Goal: Find specific page/section: Find specific page/section

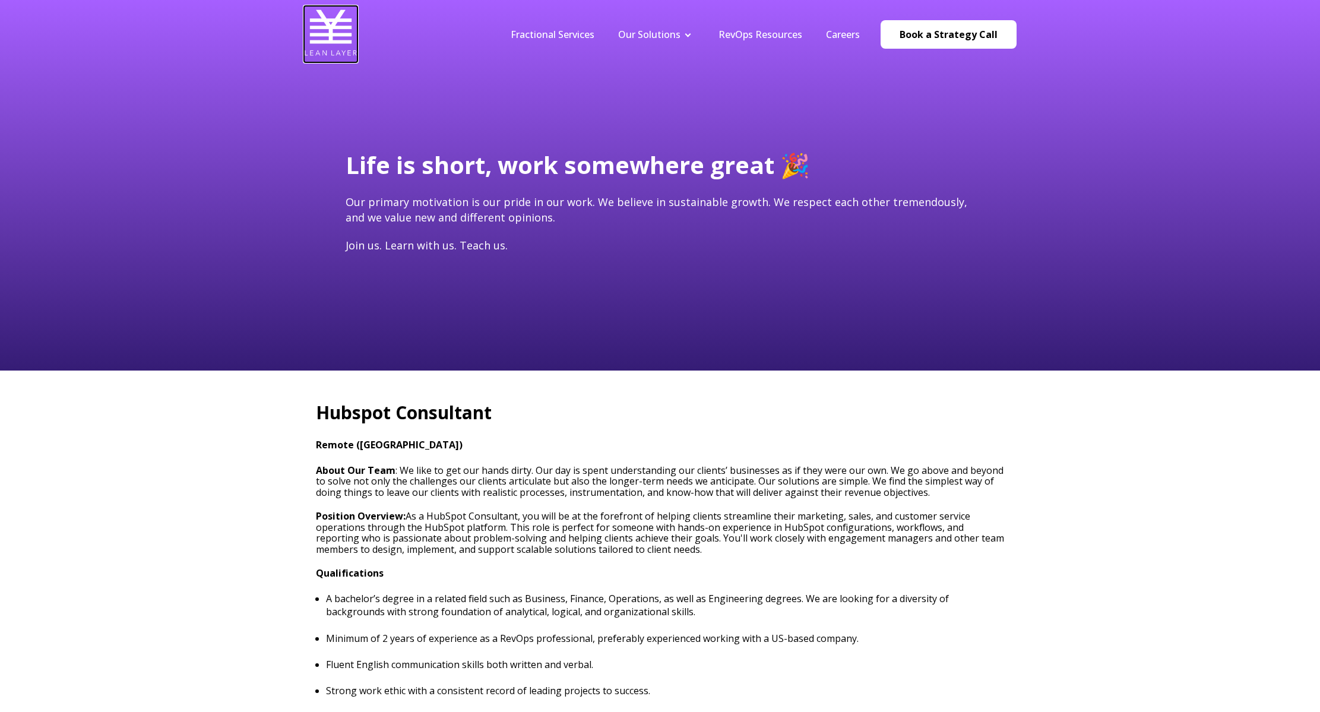
click at [332, 30] on img at bounding box center [330, 32] width 53 height 53
click at [837, 37] on link "Careers" at bounding box center [843, 34] width 34 height 13
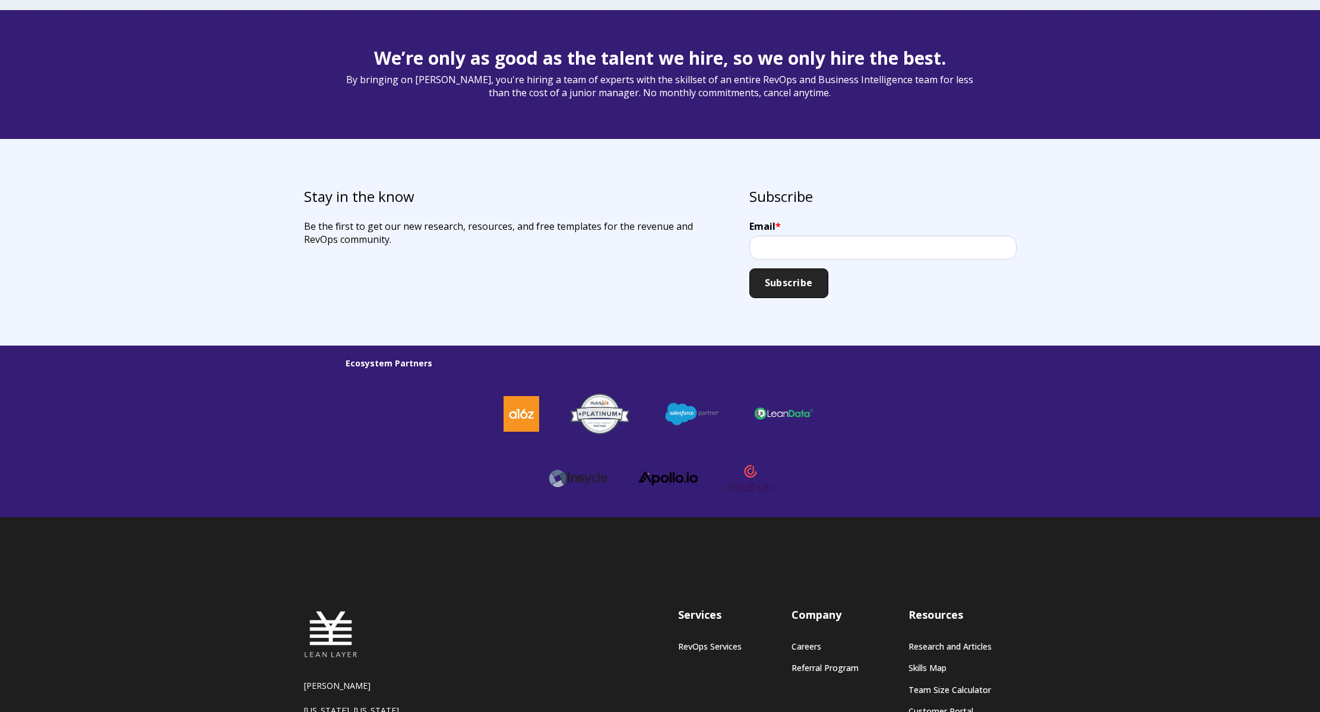
scroll to position [3082, 0]
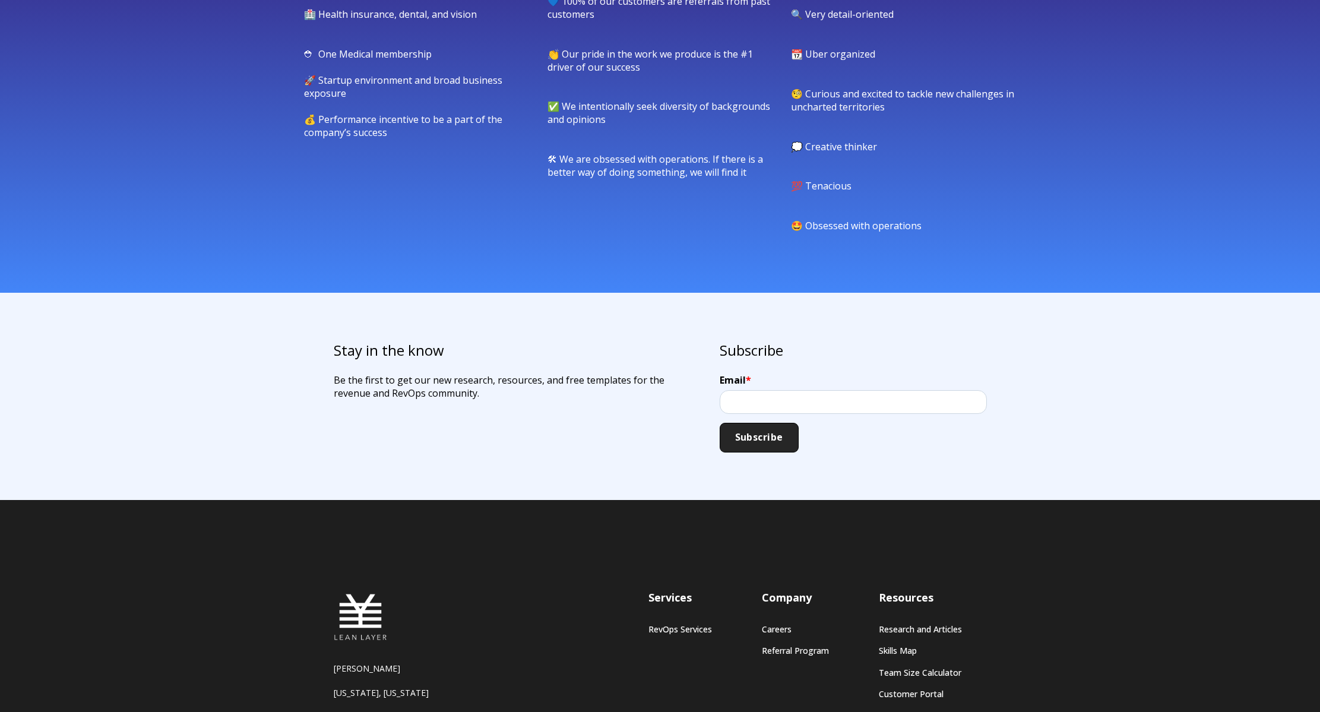
scroll to position [949, 0]
